Goal: Task Accomplishment & Management: Use online tool/utility

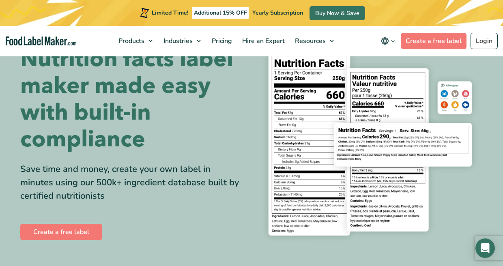
scroll to position [29, 0]
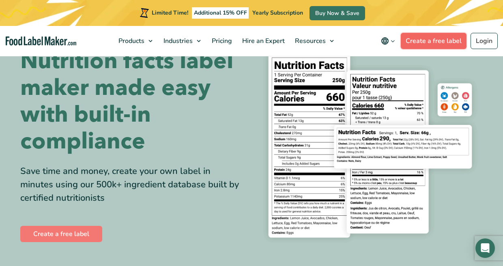
click at [421, 36] on link "Create a free label" at bounding box center [433, 41] width 66 height 16
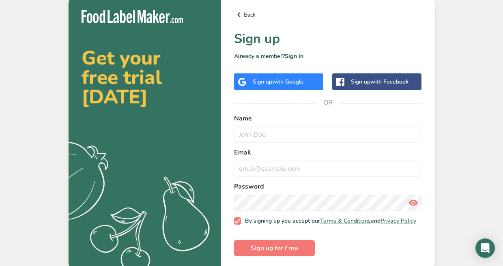
click at [237, 12] on icon at bounding box center [239, 14] width 10 height 15
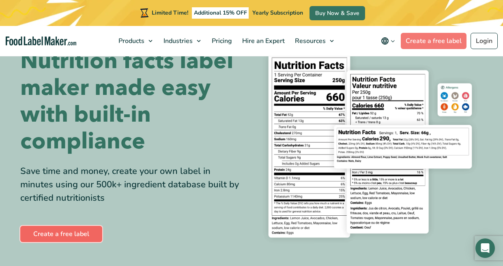
click at [55, 231] on link "Create a free label" at bounding box center [61, 234] width 82 height 16
